Goal: Information Seeking & Learning: Learn about a topic

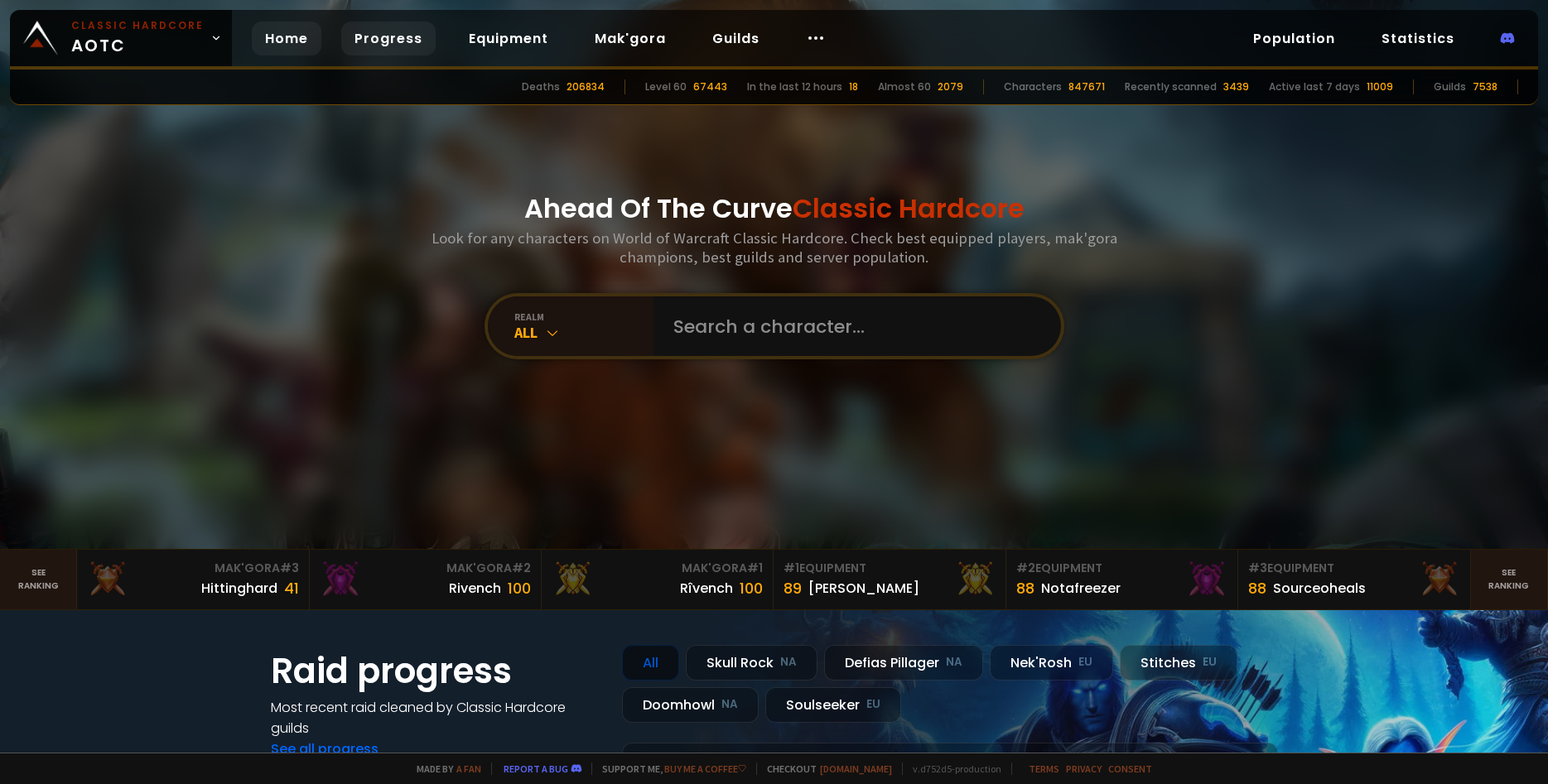
click at [381, 34] on link "Progress" at bounding box center [388, 37] width 95 height 34
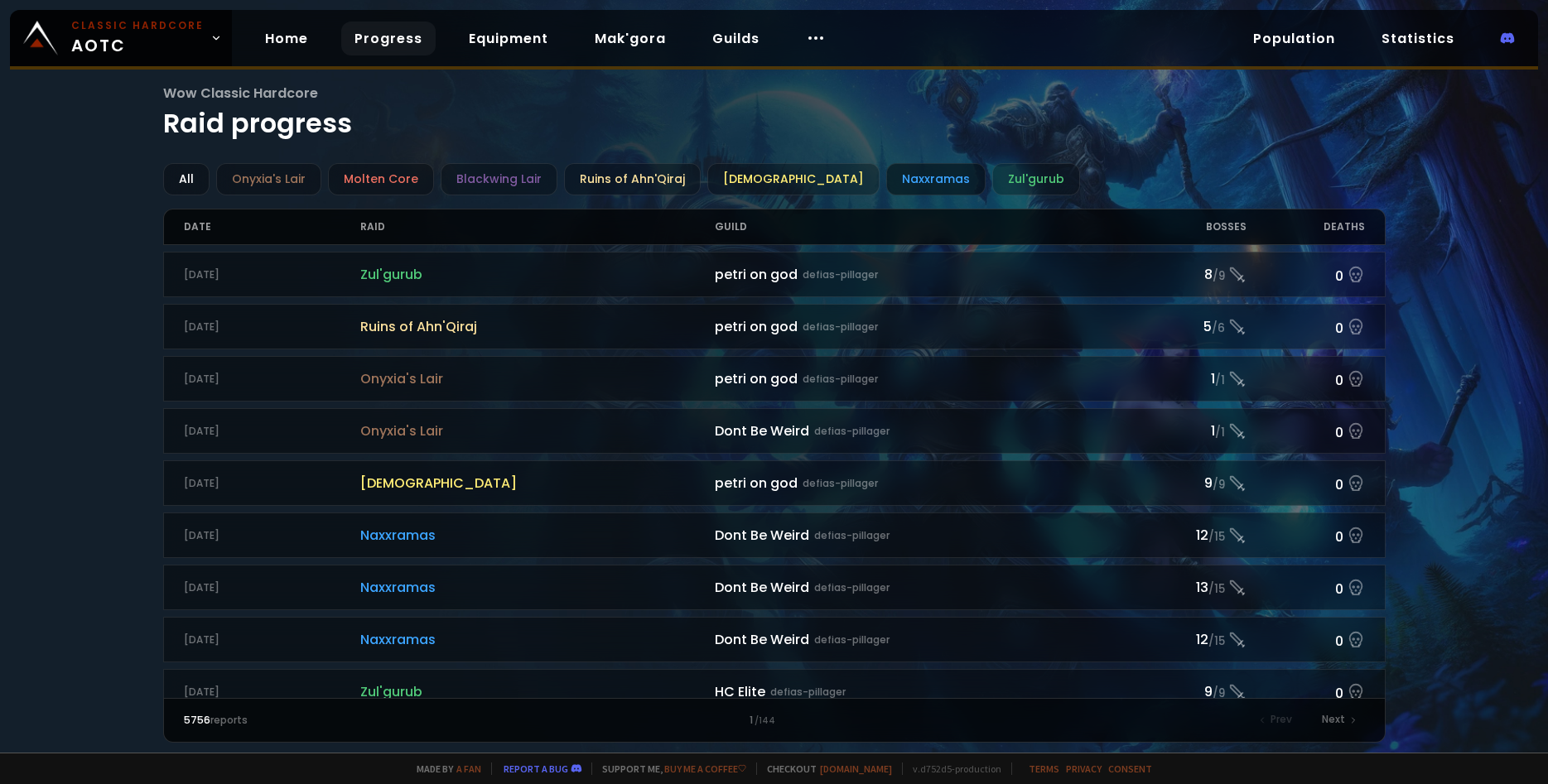
click at [887, 170] on div "Naxxramas" at bounding box center [936, 179] width 100 height 33
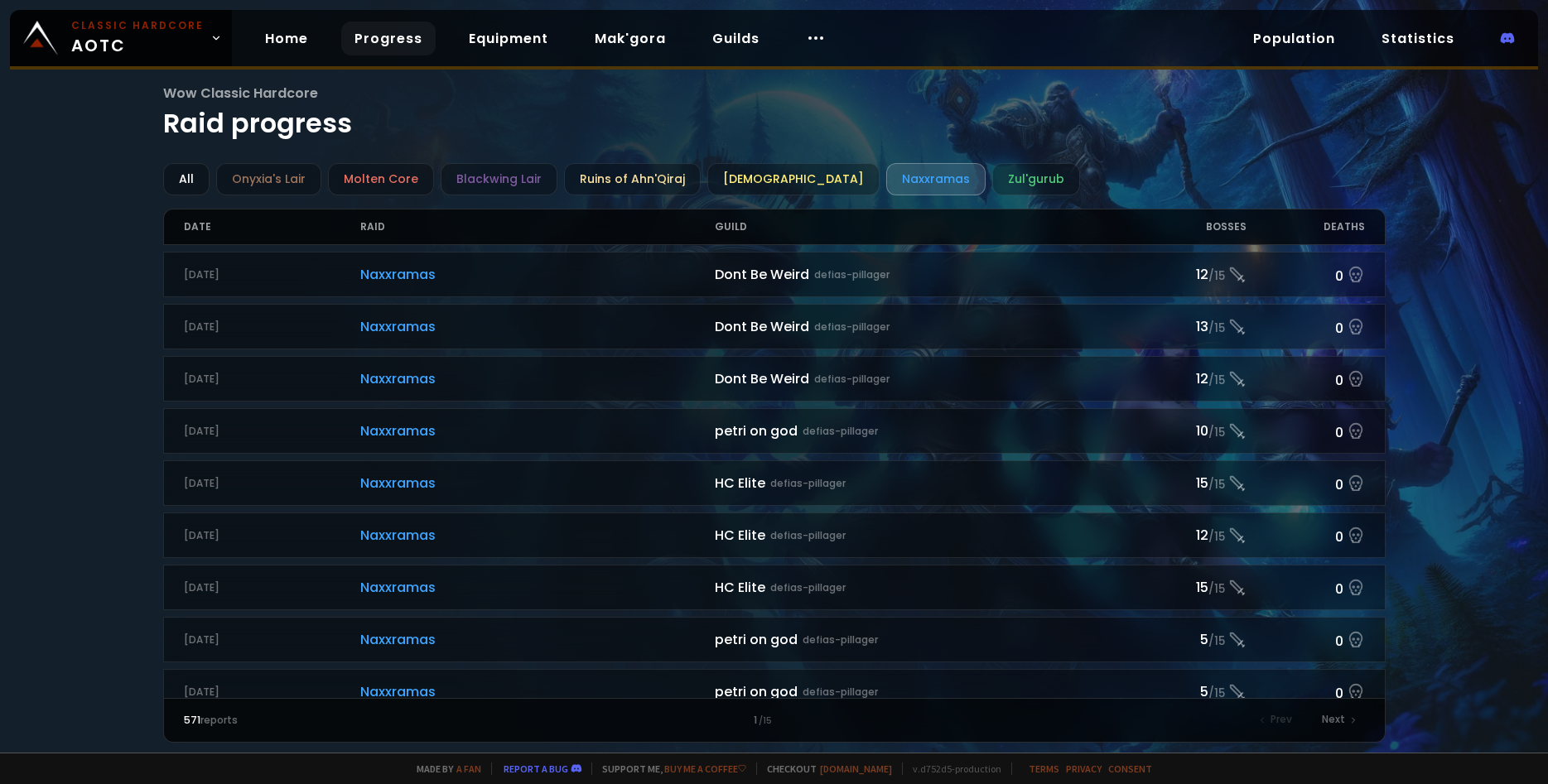
click at [1215, 234] on div "Bosses" at bounding box center [1188, 227] width 119 height 35
click at [734, 236] on div "Guild" at bounding box center [921, 227] width 413 height 35
click at [1251, 221] on div "Deaths" at bounding box center [1306, 227] width 119 height 35
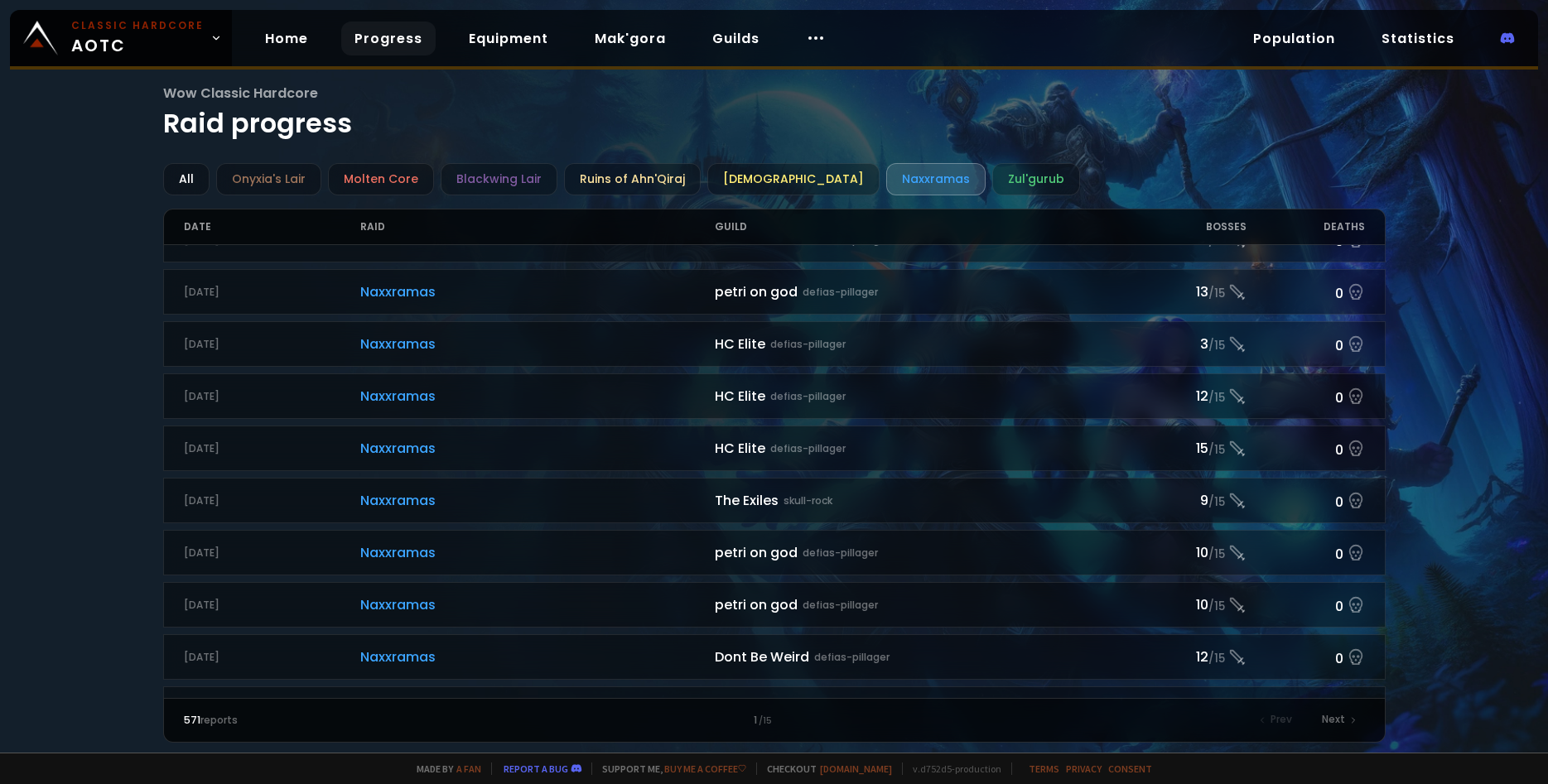
scroll to position [1644, 0]
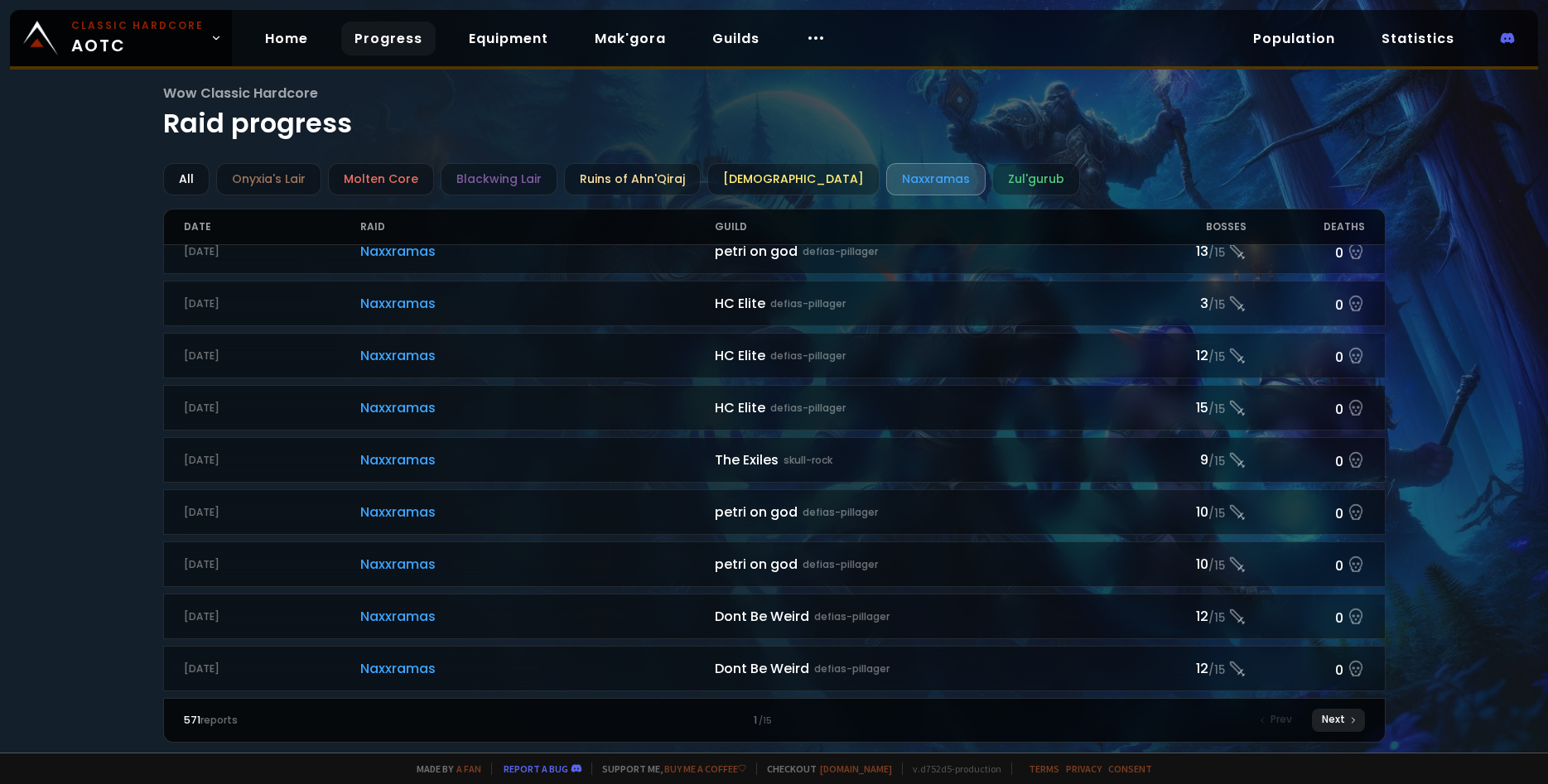
click at [1343, 724] on div "Next" at bounding box center [1338, 721] width 53 height 23
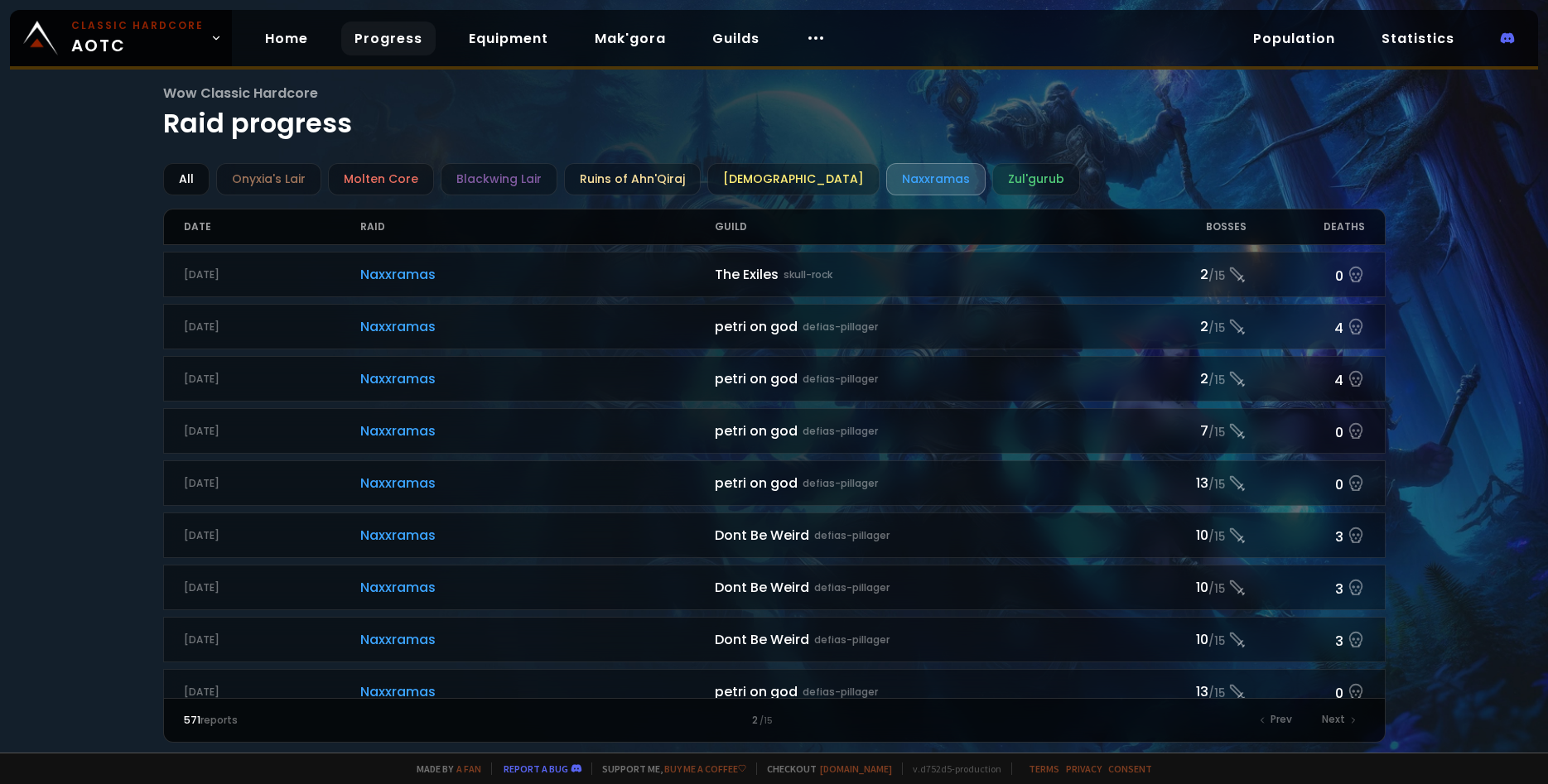
click at [196, 184] on div "All" at bounding box center [186, 179] width 46 height 33
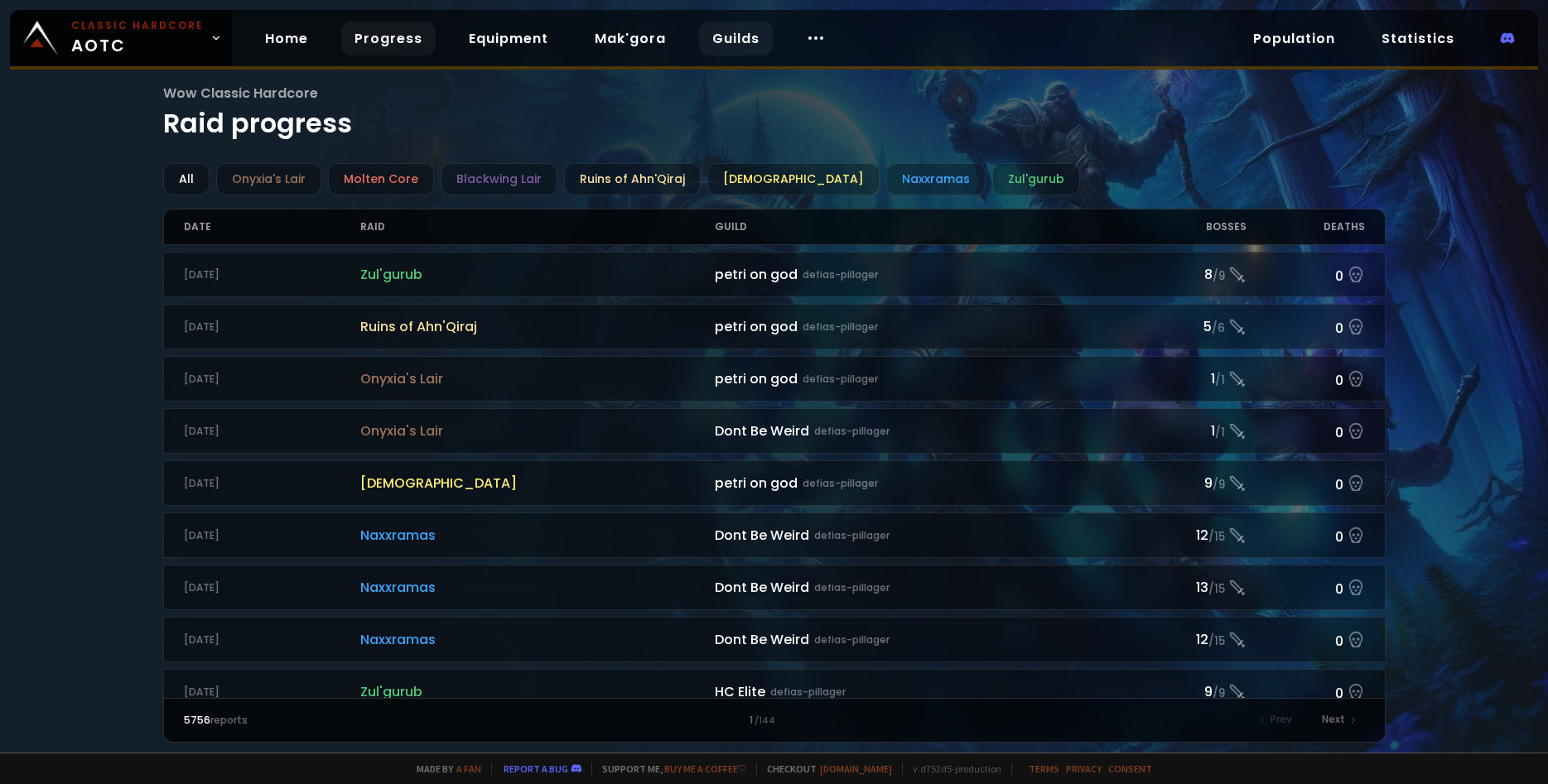
click at [722, 43] on link "Guilds" at bounding box center [735, 37] width 74 height 34
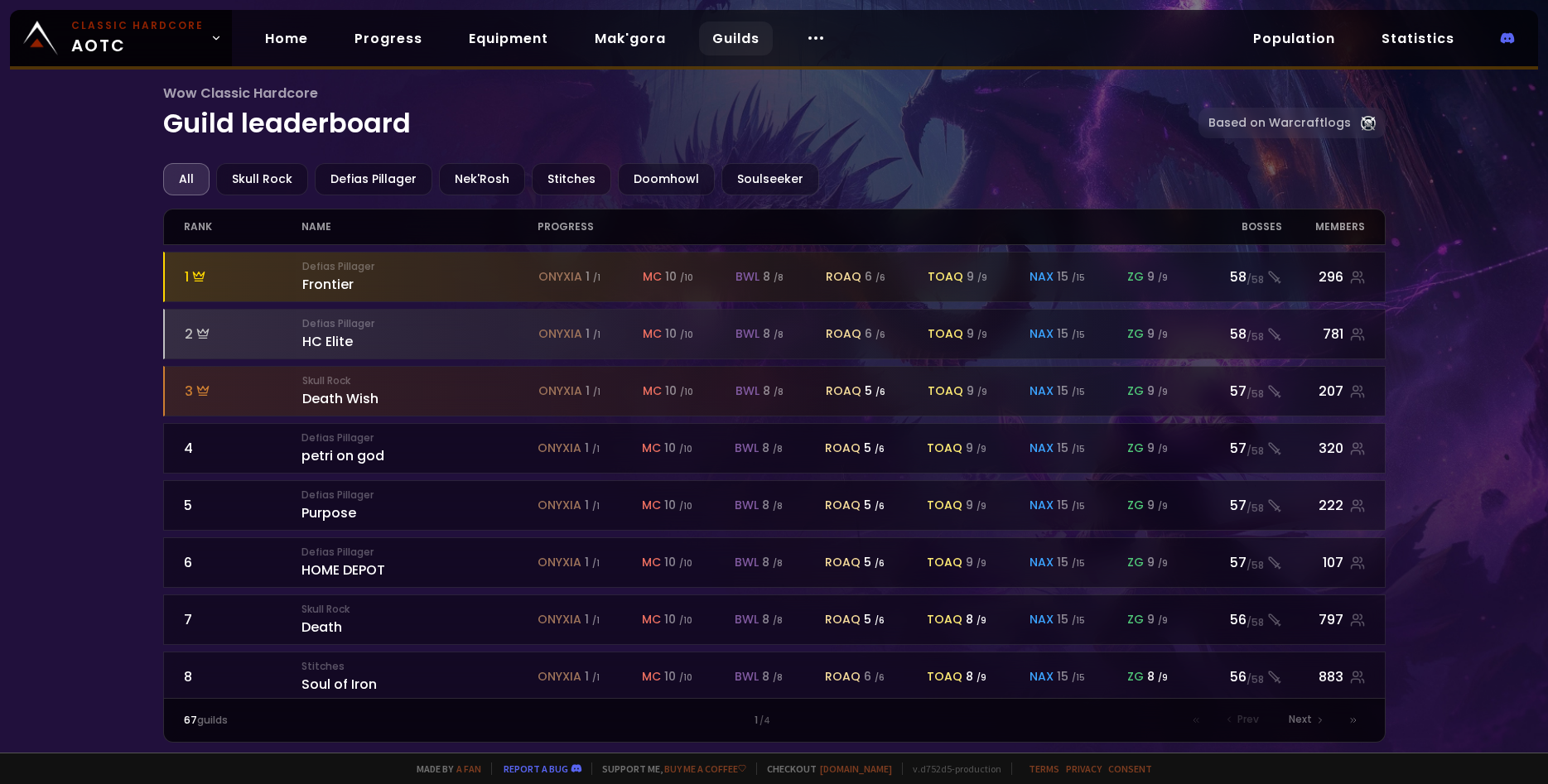
click at [570, 231] on div "progress" at bounding box center [863, 227] width 650 height 35
click at [576, 237] on div "progress" at bounding box center [863, 227] width 650 height 35
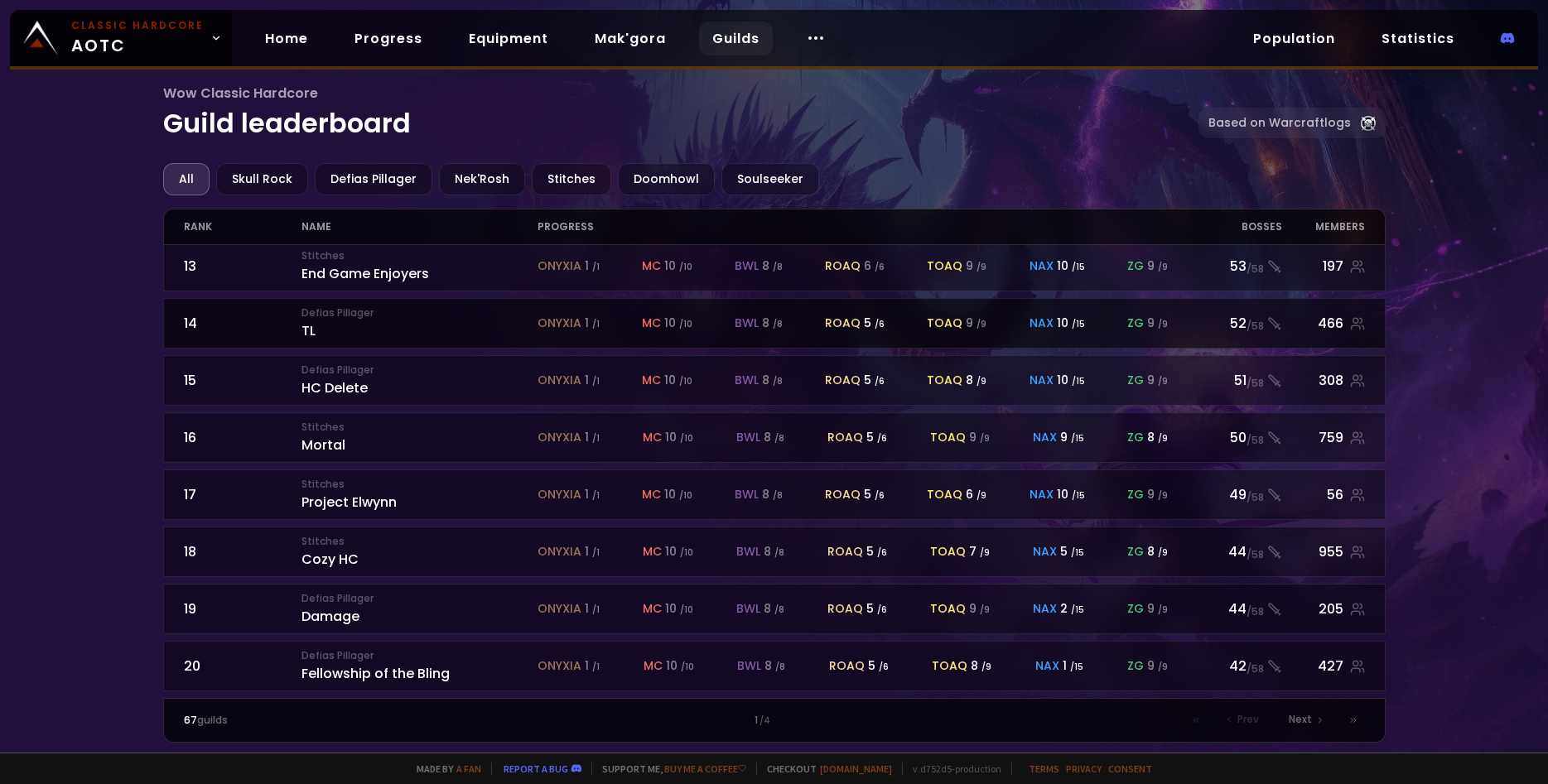
scroll to position [717, 0]
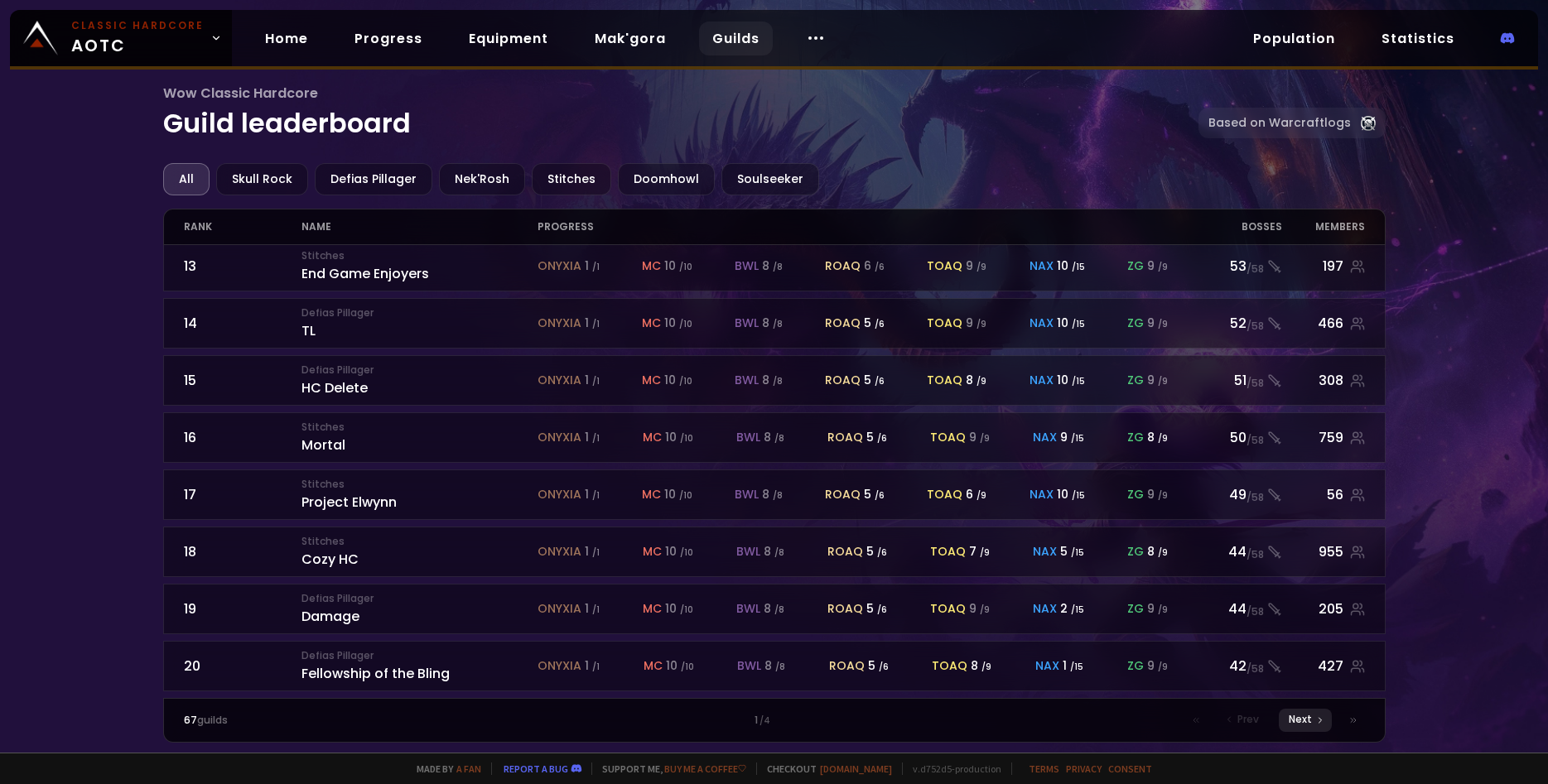
click at [1308, 719] on span "Next" at bounding box center [1301, 720] width 23 height 15
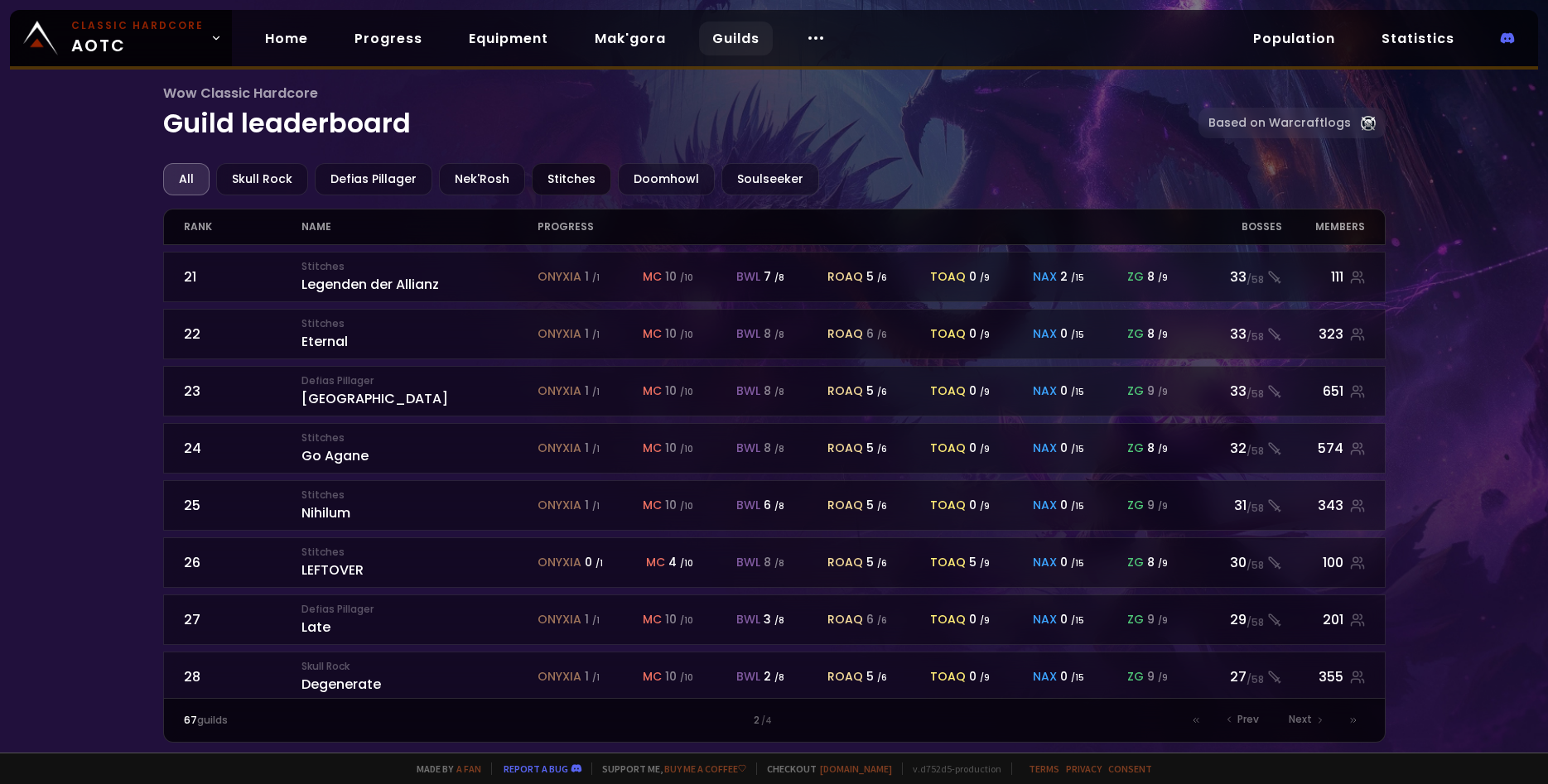
click at [572, 179] on div "Stitches" at bounding box center [571, 179] width 80 height 33
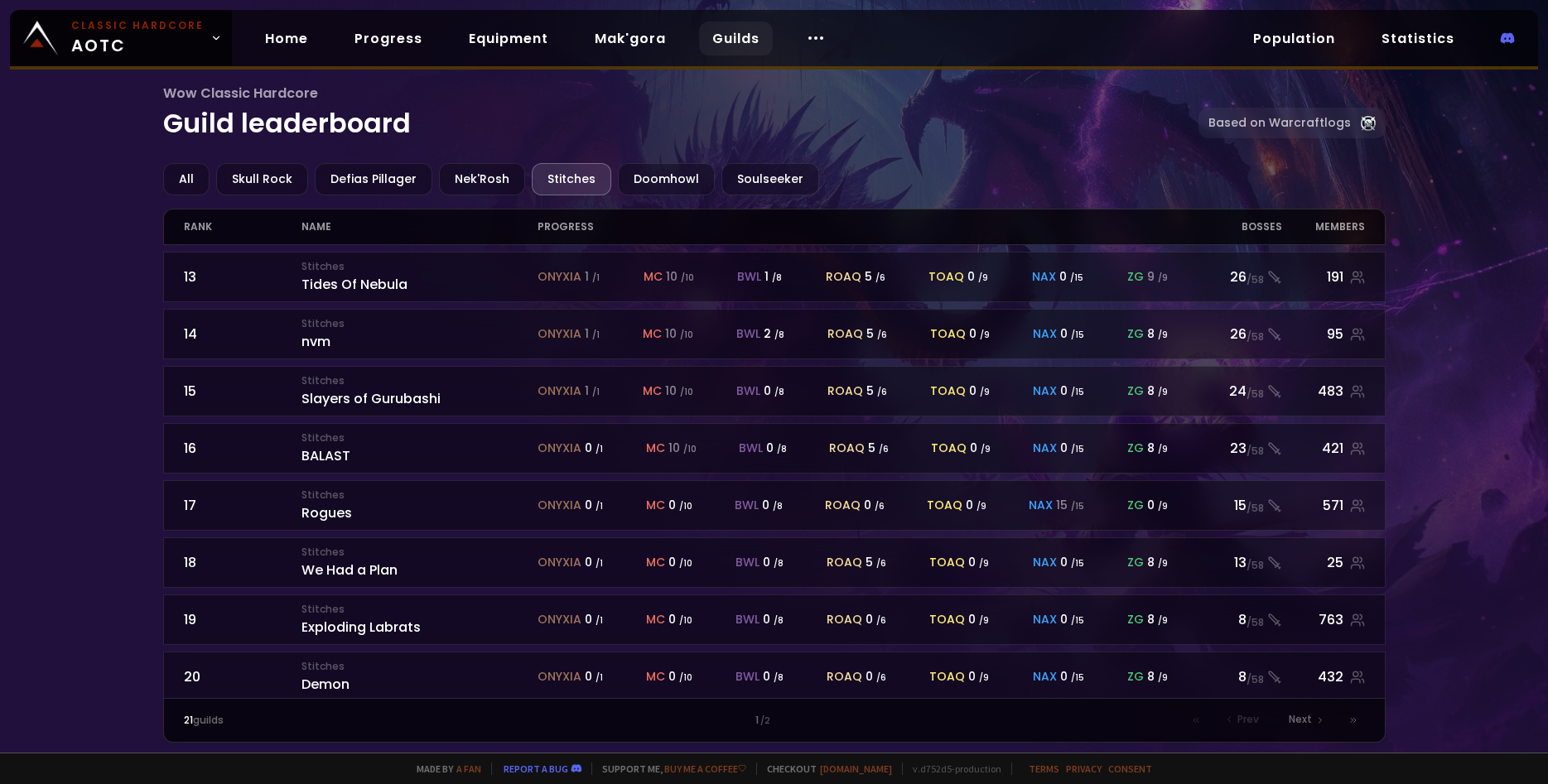
scroll to position [457, 0]
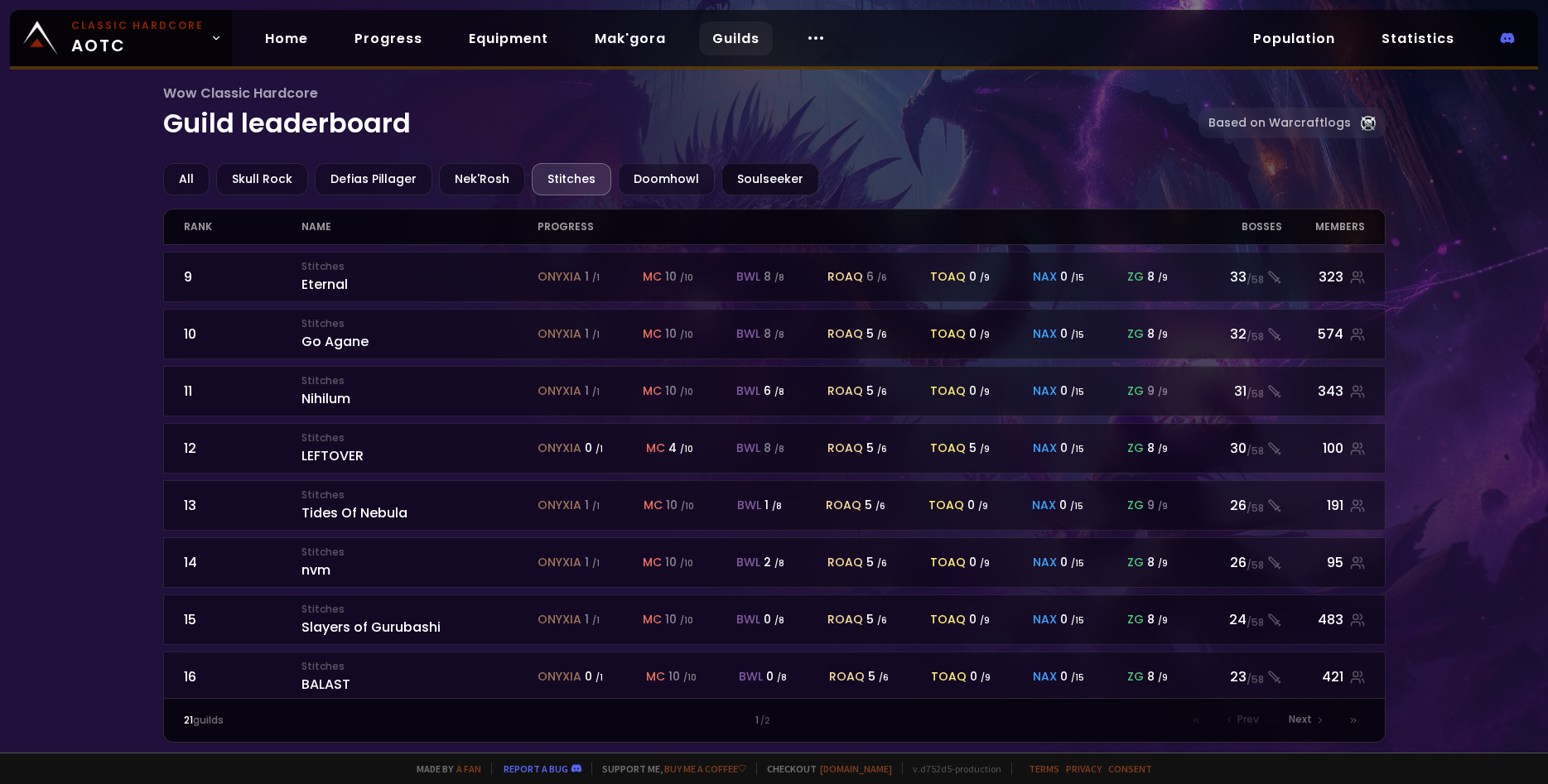
click at [736, 168] on div "Soulseeker" at bounding box center [771, 179] width 98 height 33
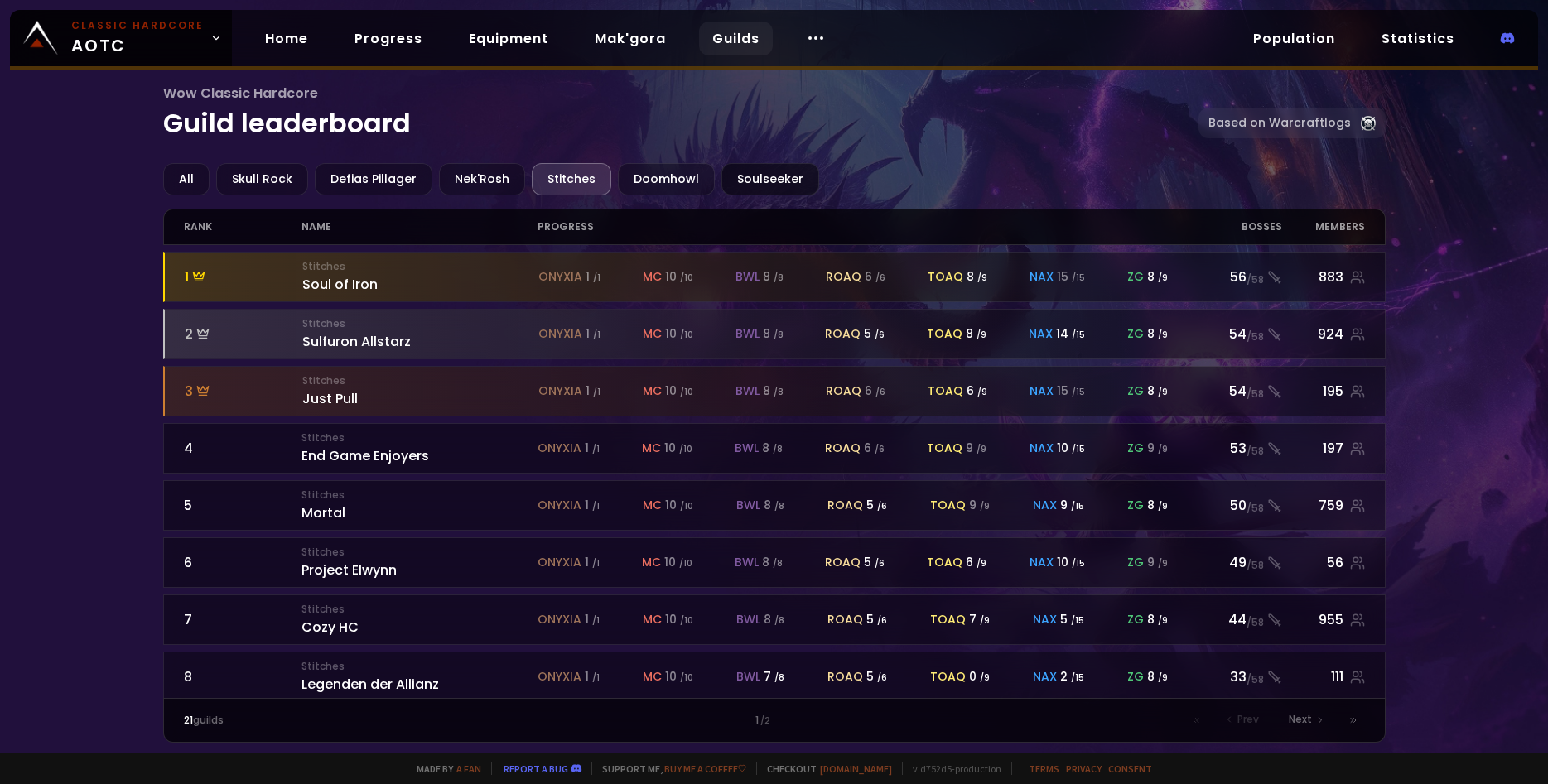
click at [777, 170] on div "Soulseeker" at bounding box center [771, 179] width 98 height 33
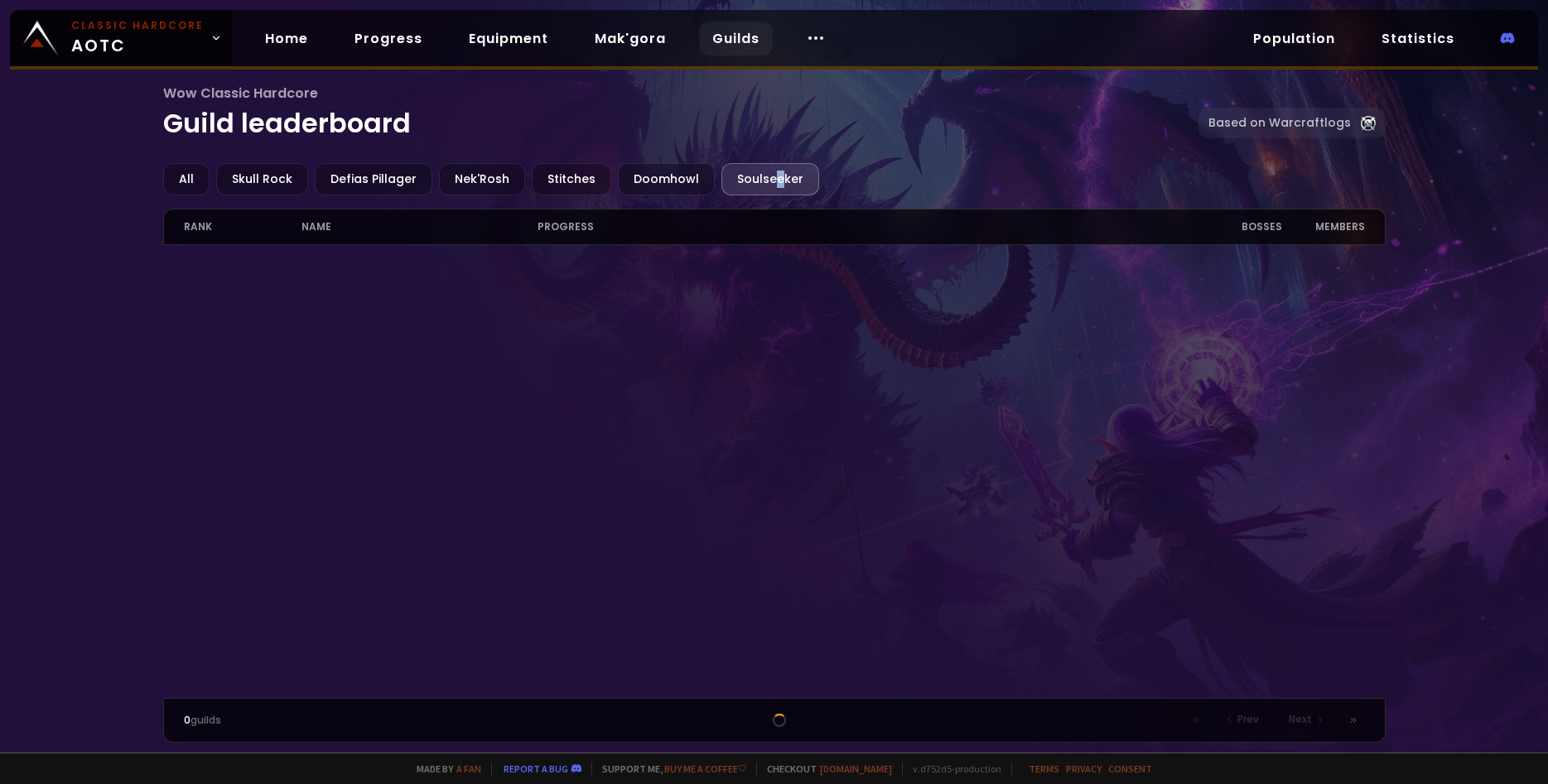
click at [766, 179] on div "Soulseeker" at bounding box center [771, 179] width 98 height 33
click at [618, 173] on div "Doomhowl" at bounding box center [666, 179] width 97 height 33
